Goal: Task Accomplishment & Management: Use online tool/utility

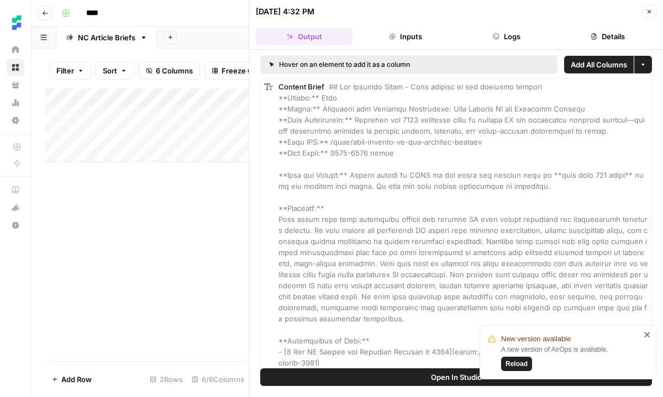
click at [128, 149] on div "Add Column" at bounding box center [147, 125] width 204 height 74
click at [120, 172] on div "Add Column" at bounding box center [147, 134] width 204 height 93
click at [139, 169] on div "Add Column" at bounding box center [147, 144] width 204 height 112
click at [149, 150] on div "Add Column" at bounding box center [147, 144] width 204 height 112
click at [153, 158] on div "Add Column" at bounding box center [147, 144] width 204 height 112
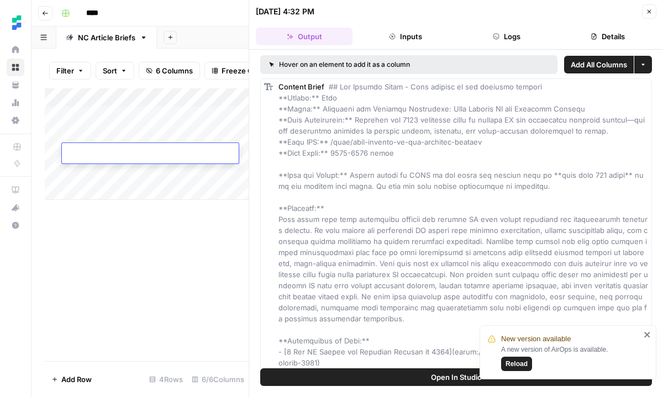
type textarea "**********"
click at [210, 128] on div "Add Column" at bounding box center [147, 144] width 204 height 112
click at [228, 150] on div "Add Column" at bounding box center [147, 144] width 204 height 112
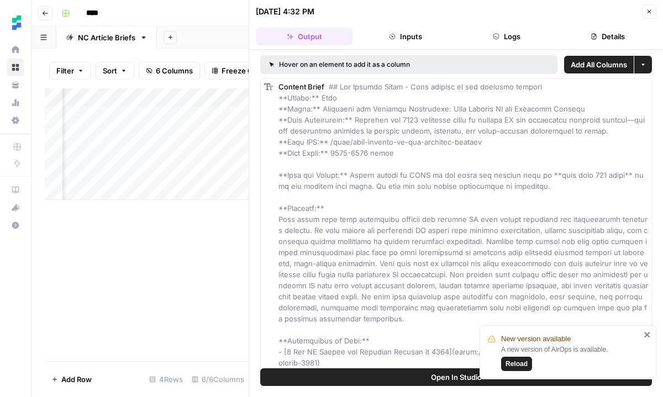
click at [228, 150] on div "Add Column" at bounding box center [147, 144] width 204 height 112
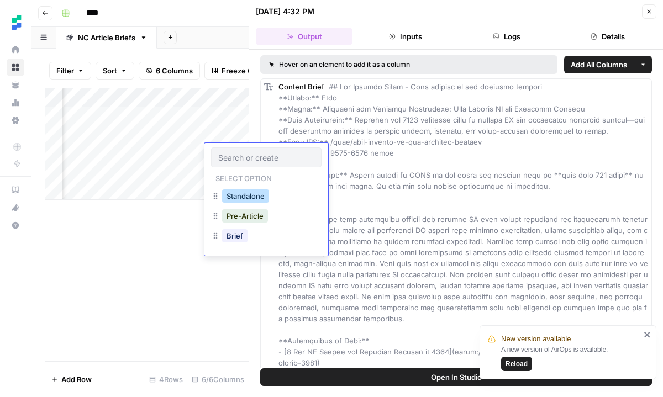
click at [236, 196] on button "Standalone" at bounding box center [245, 195] width 47 height 13
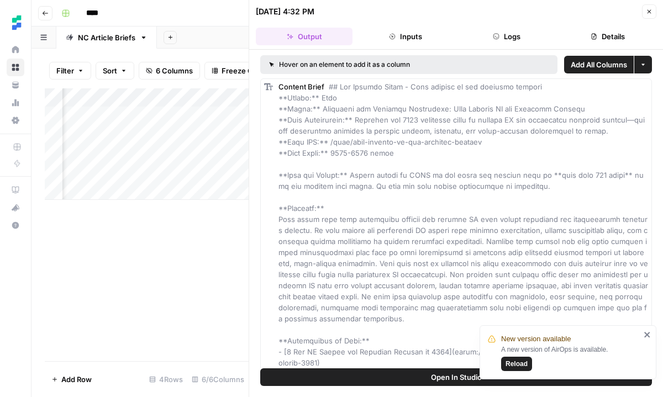
scroll to position [0, 292]
click at [179, 152] on div "Add Column" at bounding box center [147, 144] width 204 height 112
click at [130, 165] on div "Add Column" at bounding box center [147, 144] width 204 height 112
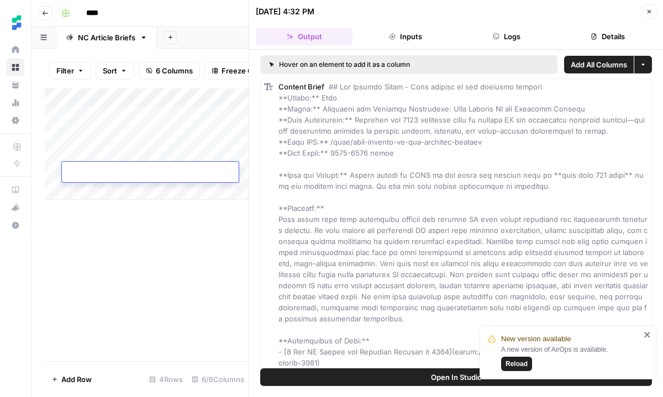
paste textarea "**********"
type textarea "**********"
click at [126, 138] on div "Add Column" at bounding box center [147, 144] width 204 height 112
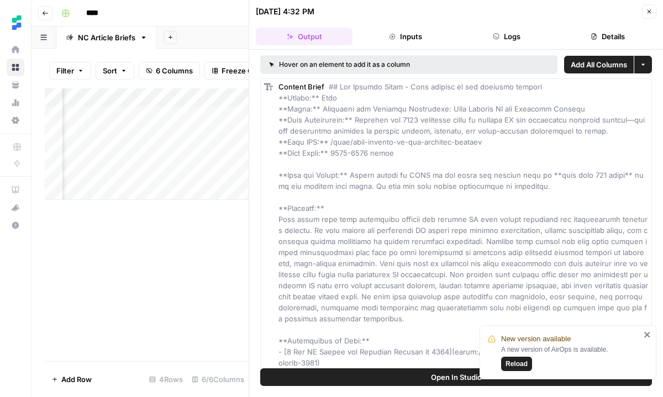
click at [128, 172] on div "Add Column" at bounding box center [147, 144] width 204 height 112
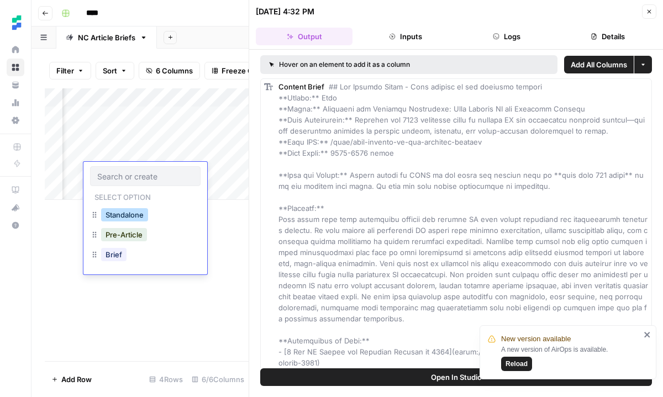
click at [123, 214] on button "Standalone" at bounding box center [124, 214] width 47 height 13
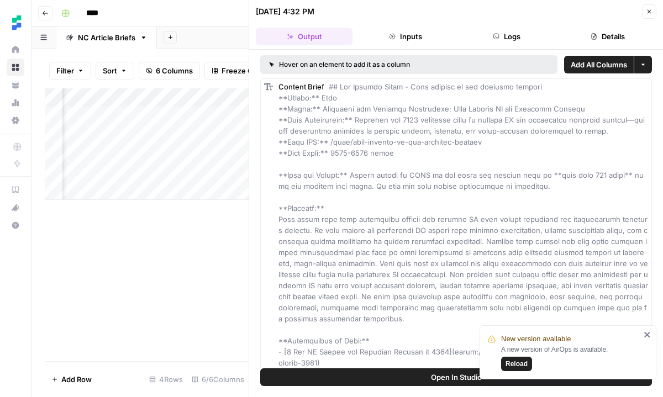
scroll to position [0, 339]
click at [159, 149] on div "Add Column" at bounding box center [147, 144] width 204 height 112
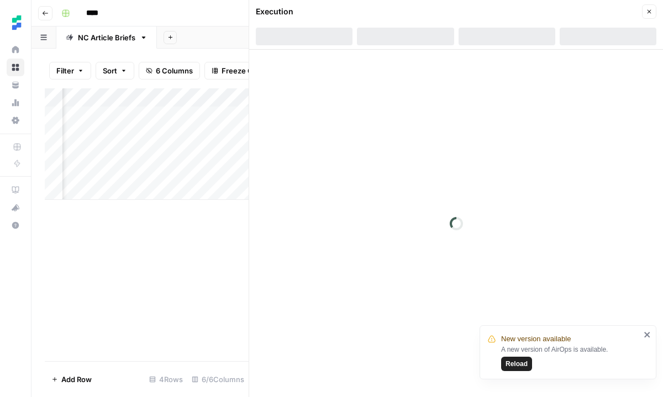
click at [159, 149] on div at bounding box center [211, 153] width 228 height 20
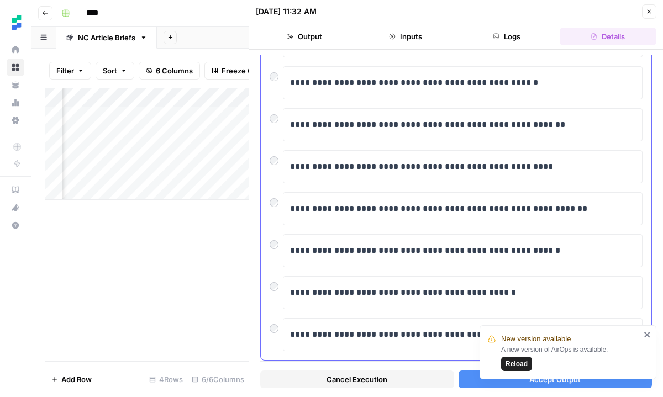
scroll to position [202, 0]
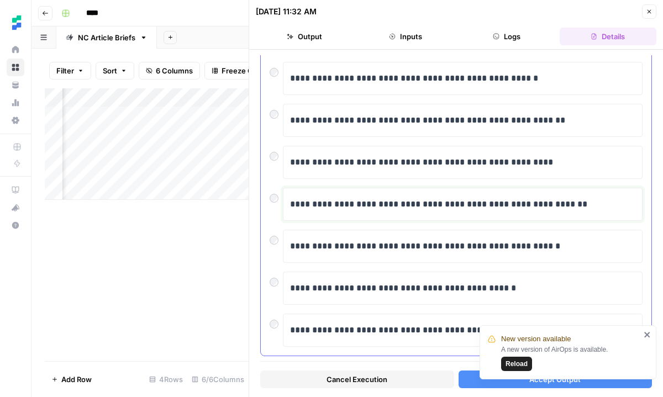
click at [314, 208] on p "**********" at bounding box center [462, 204] width 345 height 14
click at [520, 363] on span "Reload" at bounding box center [516, 364] width 22 height 10
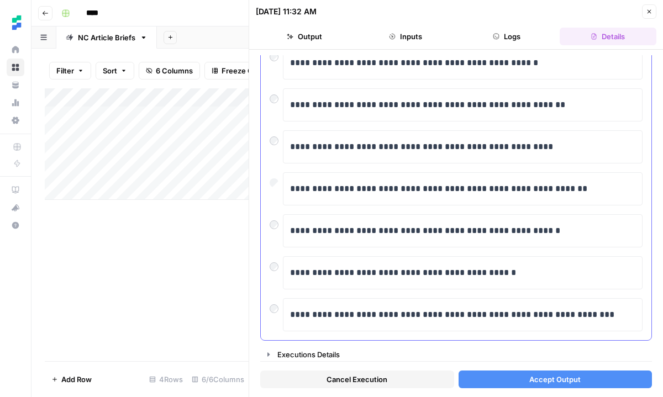
scroll to position [220, 0]
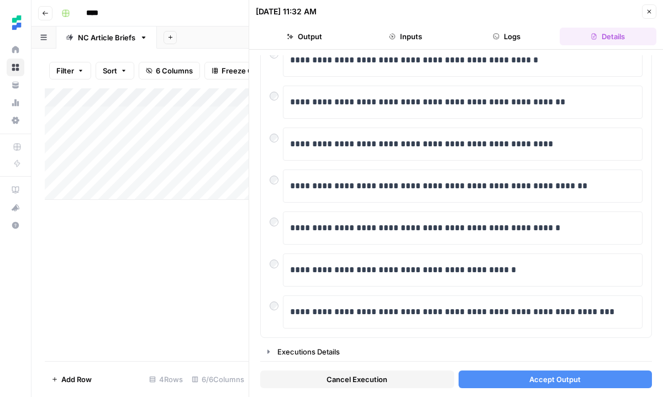
click at [503, 379] on button "Accept Output" at bounding box center [555, 380] width 194 height 18
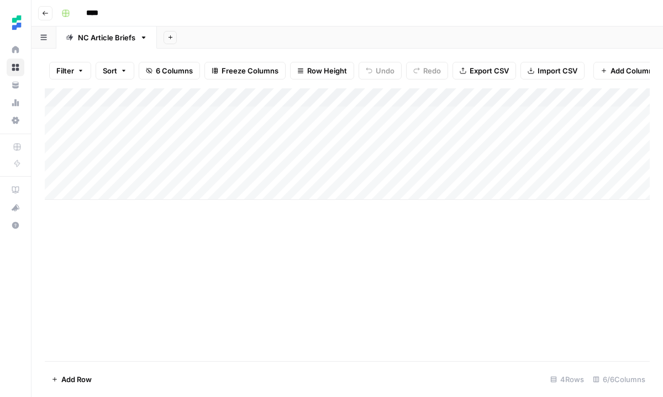
click at [163, 189] on div "Add Column" at bounding box center [347, 144] width 605 height 112
click at [573, 173] on div "Add Column" at bounding box center [347, 153] width 605 height 130
click at [509, 168] on div "Add Column" at bounding box center [347, 153] width 605 height 130
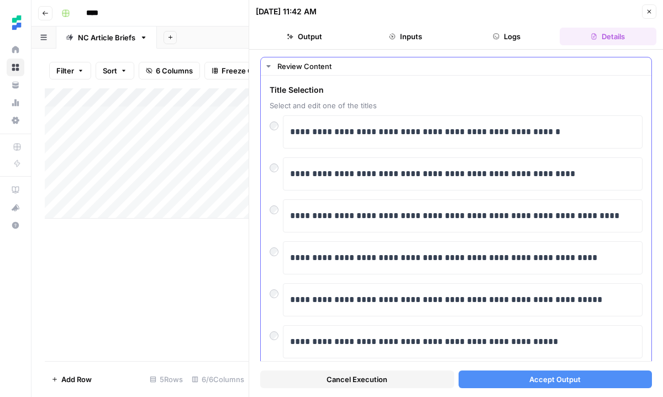
scroll to position [25, 0]
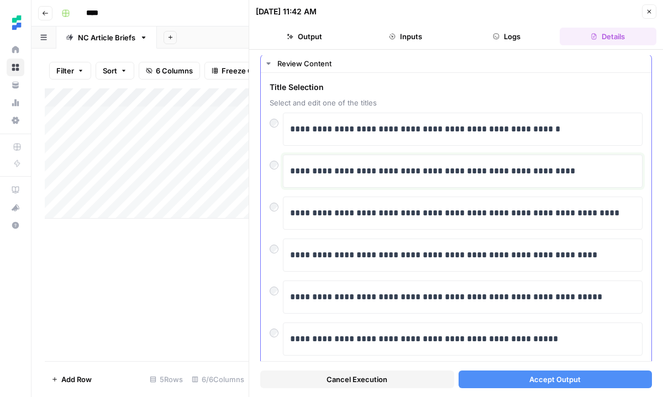
click at [386, 175] on p "**********" at bounding box center [462, 171] width 345 height 14
click at [279, 164] on div at bounding box center [276, 162] width 13 height 15
click at [542, 378] on span "Accept Output" at bounding box center [554, 379] width 51 height 11
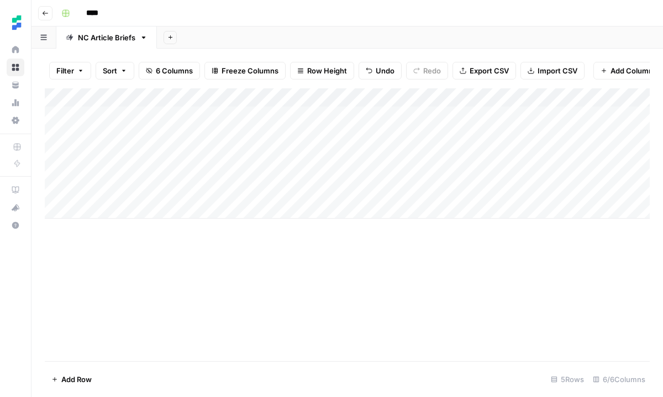
click at [150, 203] on div "Add Column" at bounding box center [347, 153] width 605 height 130
